Goal: Task Accomplishment & Management: Manage account settings

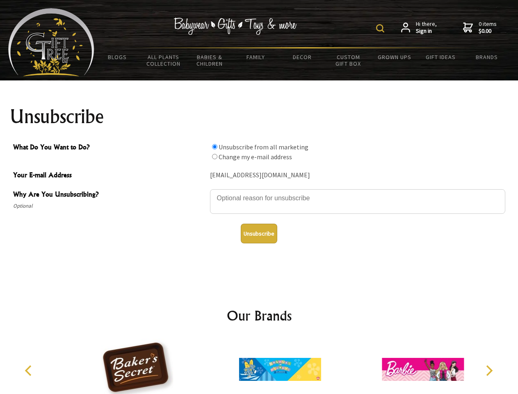
click at [381, 28] on img at bounding box center [380, 28] width 8 height 8
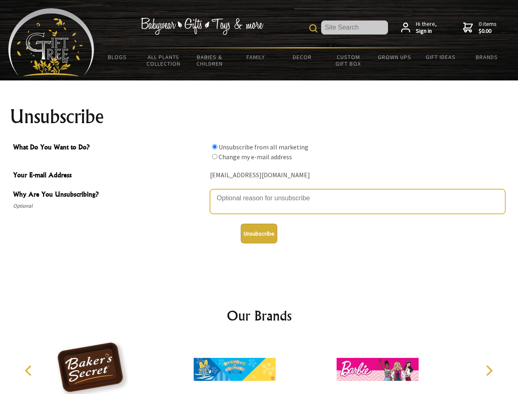
click at [259, 192] on textarea "Why Are You Unsubscribing?" at bounding box center [357, 201] width 295 height 25
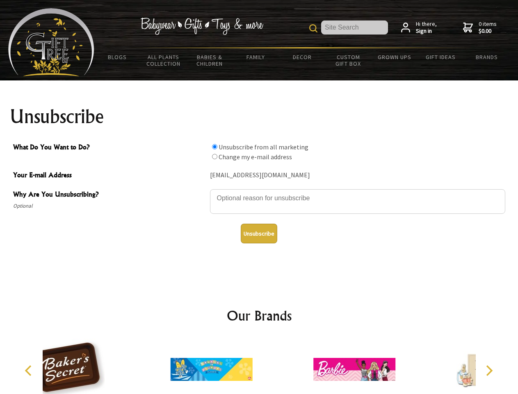
click at [214, 146] on input "What Do You Want to Do?" at bounding box center [214, 146] width 5 height 5
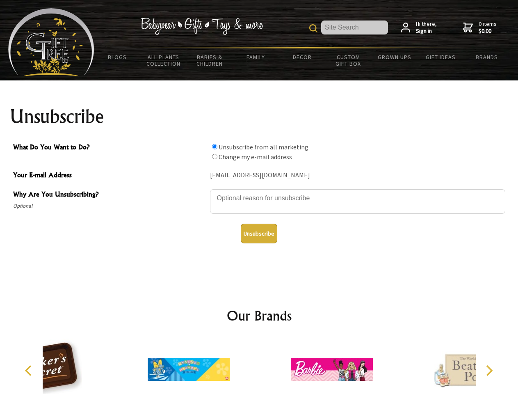
click at [214, 156] on input "What Do You Want to Do?" at bounding box center [214, 156] width 5 height 5
radio input "true"
click at [259, 233] on button "Unsubscribe" at bounding box center [259, 233] width 36 height 20
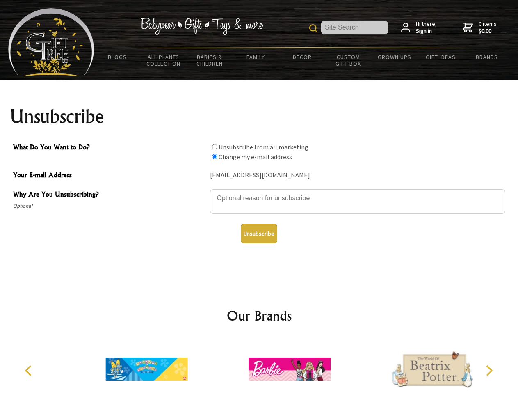
click at [30, 370] on icon "Previous" at bounding box center [29, 370] width 11 height 11
click at [489, 370] on icon "Next" at bounding box center [488, 370] width 11 height 11
